Goal: Task Accomplishment & Management: Use online tool/utility

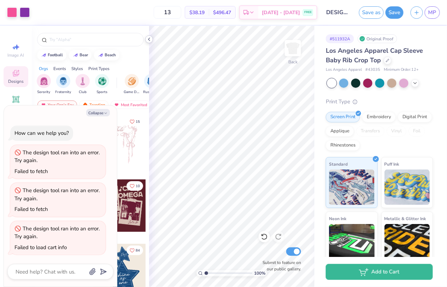
click at [148, 39] on polyline at bounding box center [148, 39] width 1 height 3
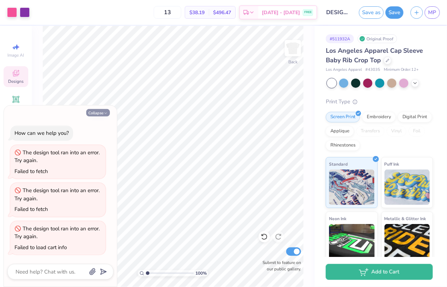
click at [93, 115] on button "Collapse" at bounding box center [98, 112] width 24 height 7
type textarea "x"
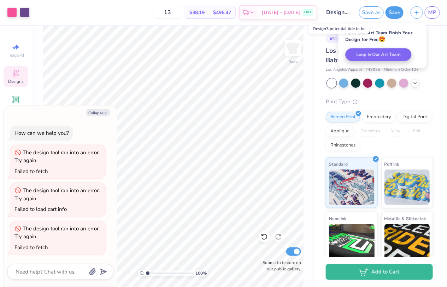
click at [334, 12] on input "Design3:potential tide to be" at bounding box center [338, 12] width 35 height 14
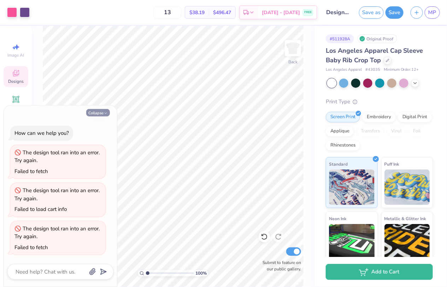
click at [101, 113] on button "Collapse" at bounding box center [98, 112] width 24 height 7
type textarea "x"
click at [96, 111] on button "Collapse" at bounding box center [98, 112] width 24 height 7
type textarea "x"
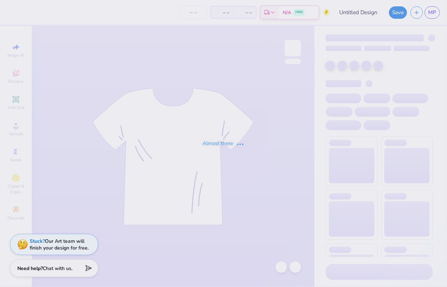
type input "Design 3: I sailed into slg"
type input "13"
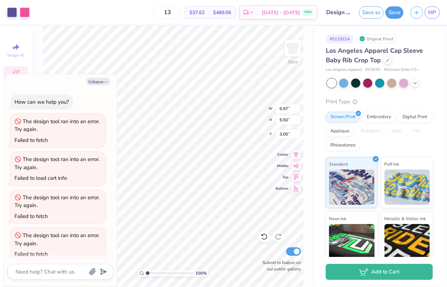
scroll to position [45, 0]
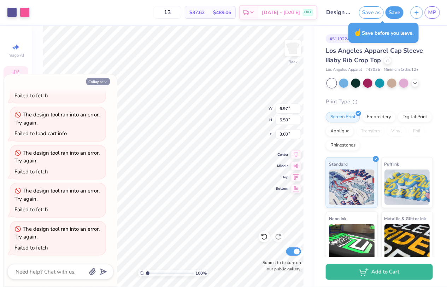
click at [103, 84] on button "Collapse" at bounding box center [98, 81] width 24 height 7
type textarea "x"
